Goal: Find specific page/section: Find specific page/section

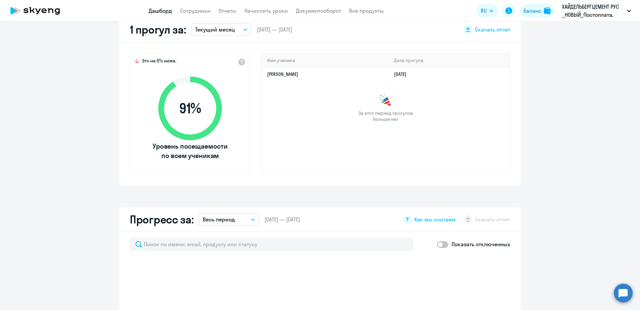
select select "30"
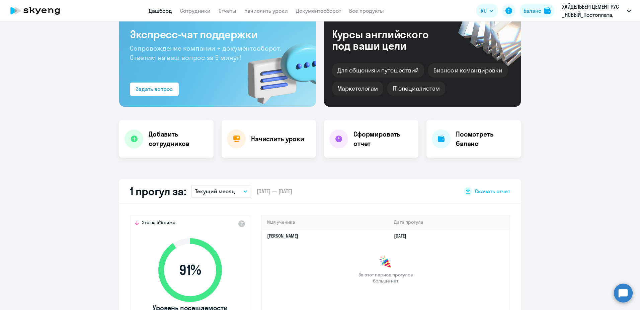
scroll to position [33, 0]
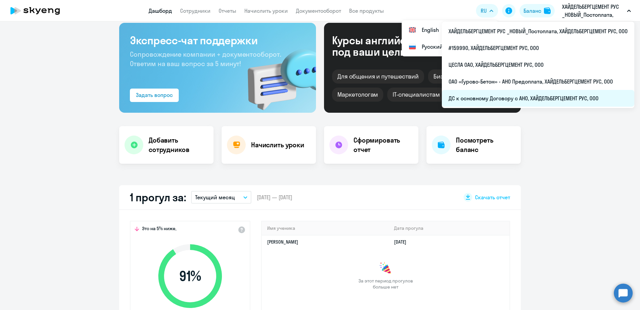
click at [534, 100] on li "ДС к основному Договору с АНО, ХАЙДЕЛЬБЕРГЦЕМЕНТ РУС, ООО" at bounding box center [538, 98] width 193 height 17
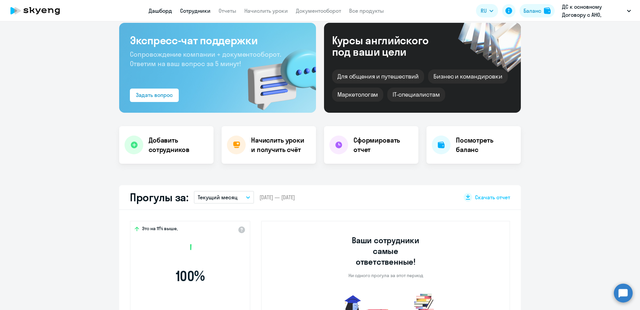
click at [187, 11] on link "Сотрудники" at bounding box center [195, 10] width 30 height 7
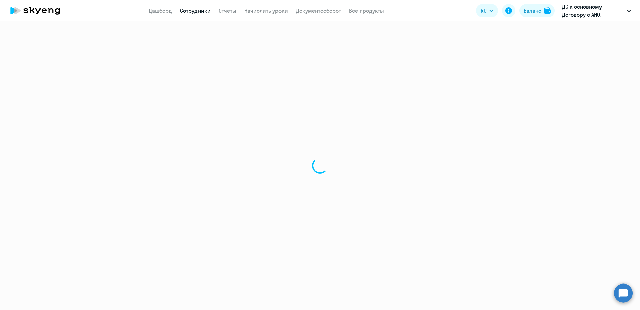
select select "30"
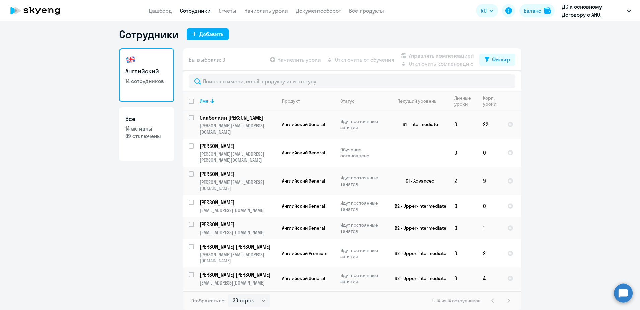
scroll to position [129, 0]
